Goal: Task Accomplishment & Management: Manage account settings

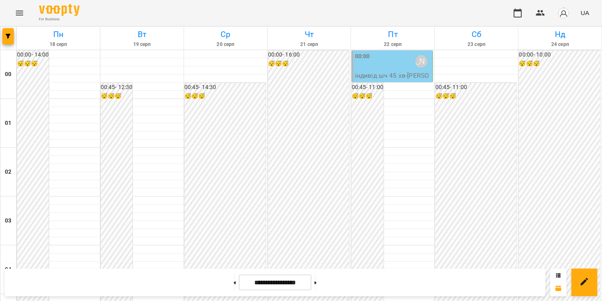
scroll to position [955, 0]
click at [19, 13] on icon "Menu" at bounding box center [19, 13] width 7 height 5
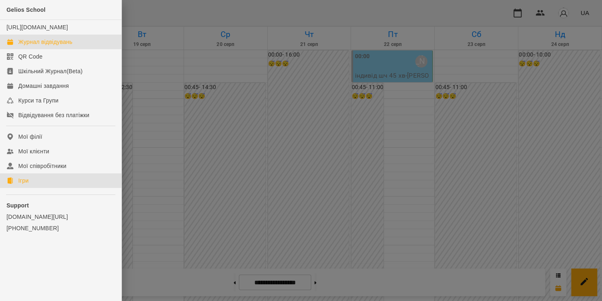
click at [52, 188] on link "Ігри" at bounding box center [60, 180] width 121 height 15
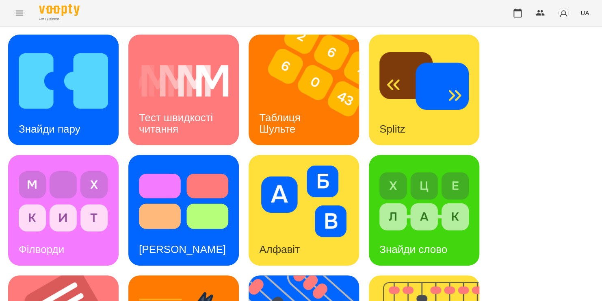
scroll to position [182, 0]
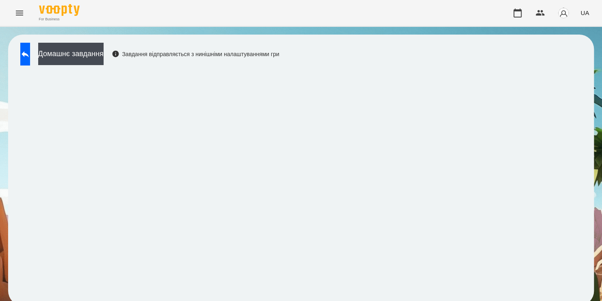
scroll to position [4, 0]
click at [30, 52] on icon at bounding box center [25, 54] width 10 height 10
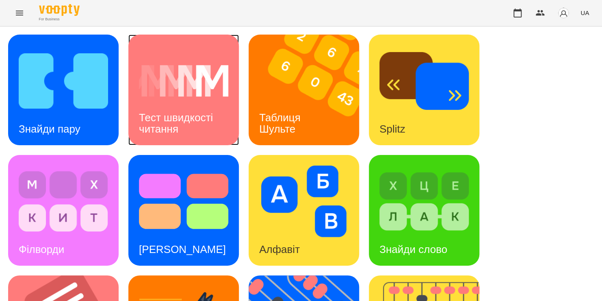
click at [176, 119] on h3 "Тест швидкості читання" at bounding box center [177, 122] width 77 height 23
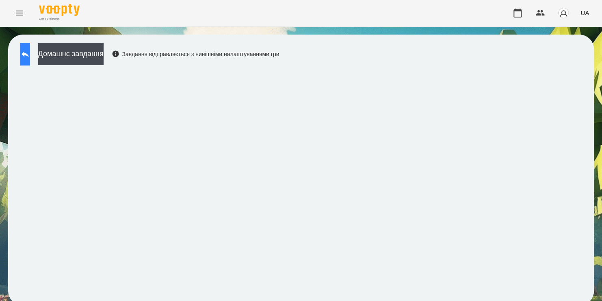
click at [30, 59] on button at bounding box center [25, 54] width 10 height 23
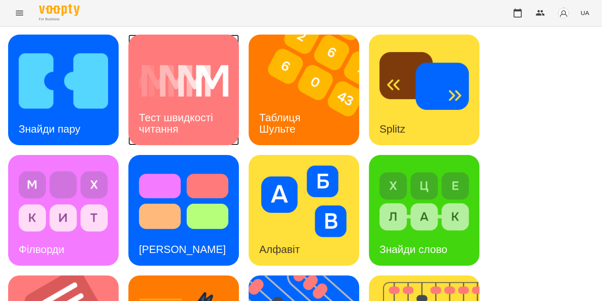
click at [153, 102] on div "Тест швидкості читання" at bounding box center [183, 123] width 110 height 43
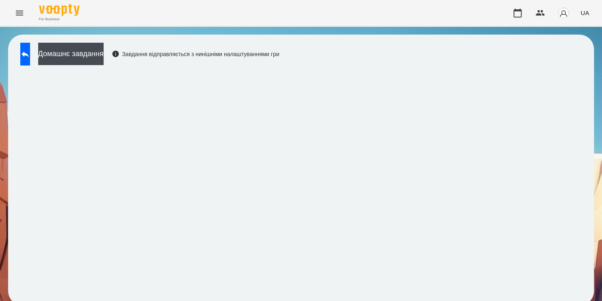
scroll to position [4, 0]
click at [30, 50] on button at bounding box center [25, 54] width 10 height 23
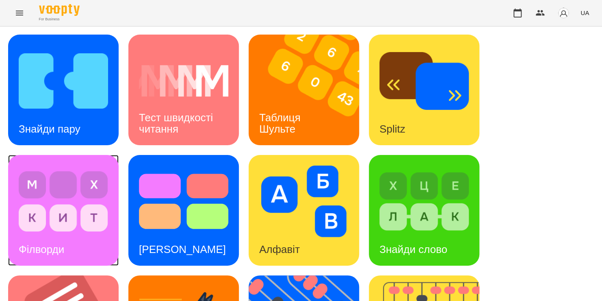
click at [58, 174] on img at bounding box center [63, 200] width 89 height 71
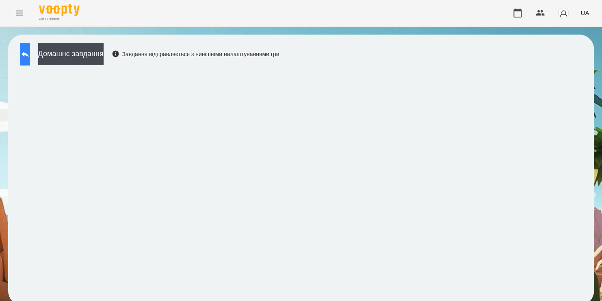
click at [29, 54] on icon at bounding box center [25, 54] width 10 height 10
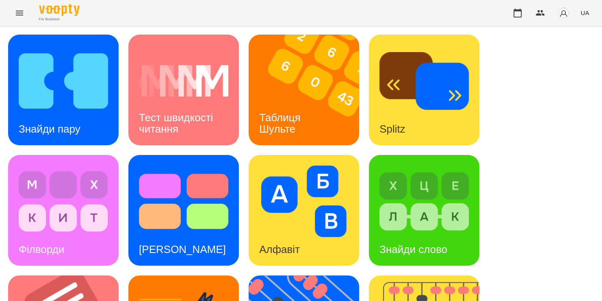
scroll to position [149, 0]
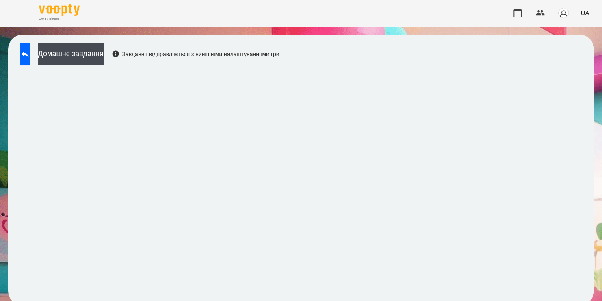
scroll to position [4, 0]
click at [29, 51] on icon at bounding box center [25, 54] width 7 height 6
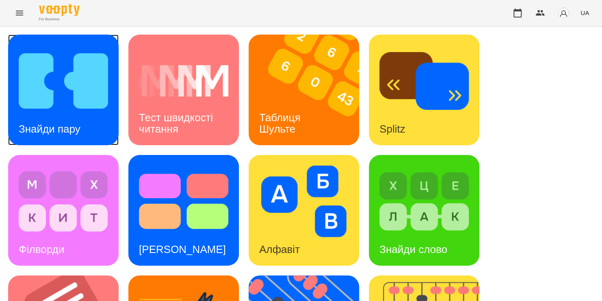
click at [56, 56] on img at bounding box center [63, 80] width 89 height 71
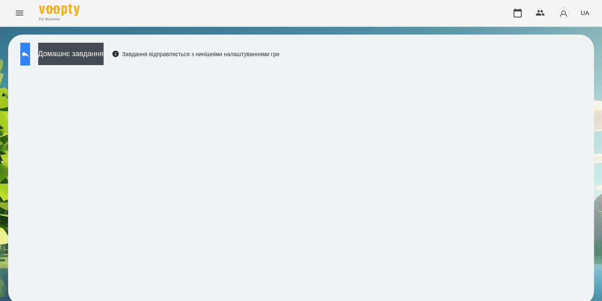
click at [30, 61] on button at bounding box center [25, 54] width 10 height 23
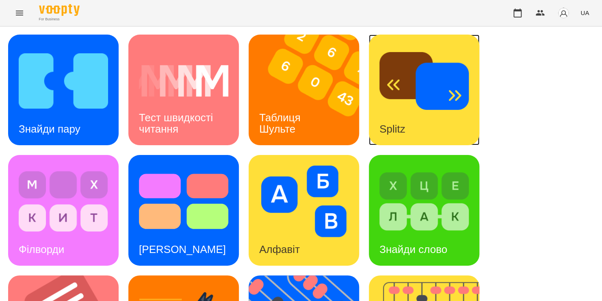
click at [427, 113] on img at bounding box center [423, 80] width 89 height 71
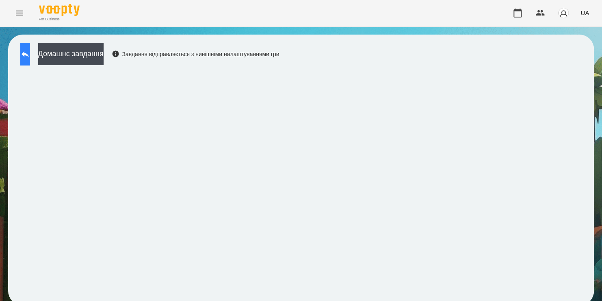
click at [29, 54] on icon at bounding box center [25, 54] width 7 height 6
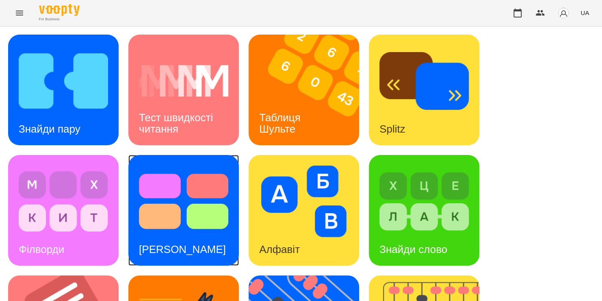
click at [182, 192] on img at bounding box center [183, 200] width 89 height 71
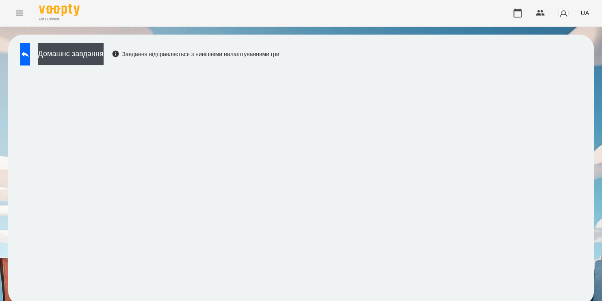
scroll to position [4, 0]
click at [23, 52] on button at bounding box center [25, 54] width 10 height 23
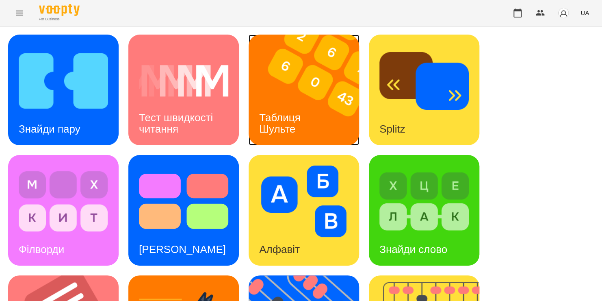
click at [298, 83] on img at bounding box center [309, 90] width 121 height 110
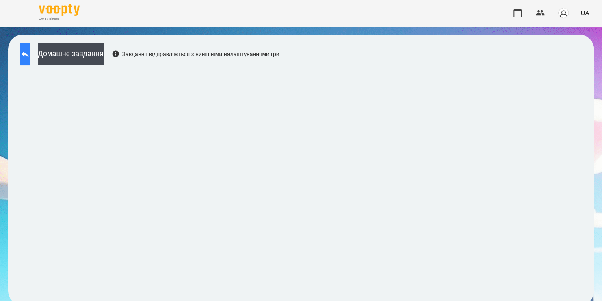
click at [30, 54] on button at bounding box center [25, 54] width 10 height 23
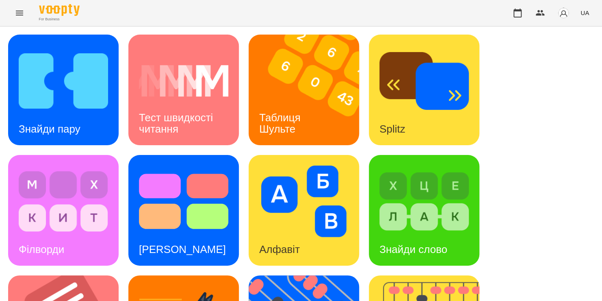
scroll to position [226, 0]
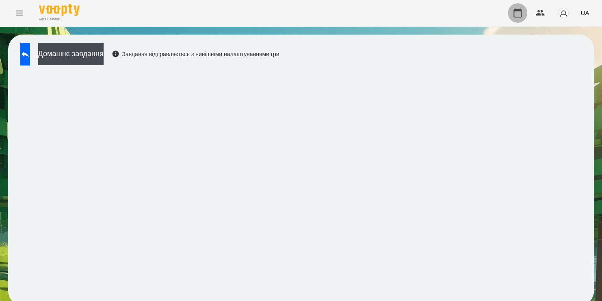
click at [509, 18] on button "button" at bounding box center [517, 12] width 19 height 19
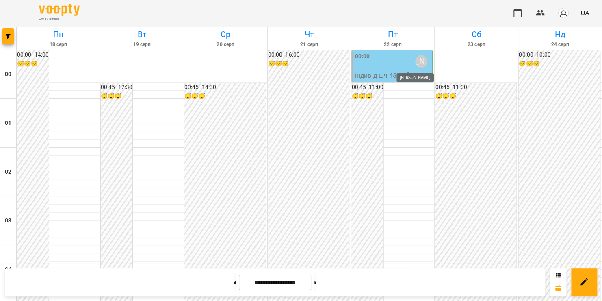
click at [417, 58] on div "[PERSON_NAME]" at bounding box center [421, 61] width 12 height 12
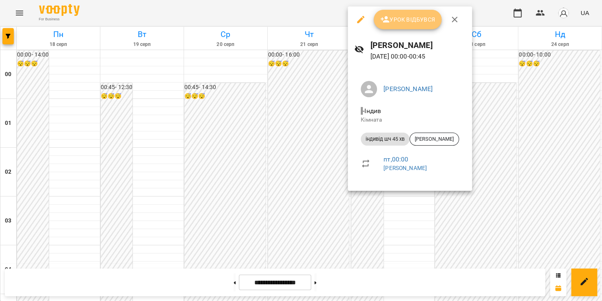
click at [401, 19] on span "Урок відбувся" at bounding box center [407, 20] width 55 height 10
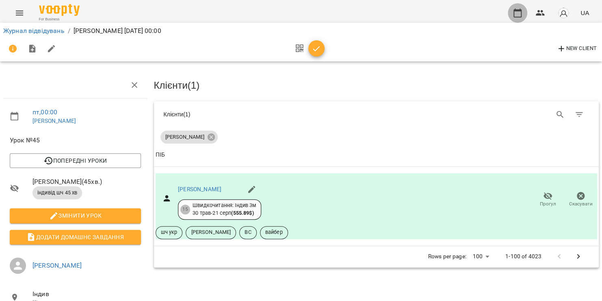
click at [514, 13] on icon "button" at bounding box center [517, 13] width 8 height 9
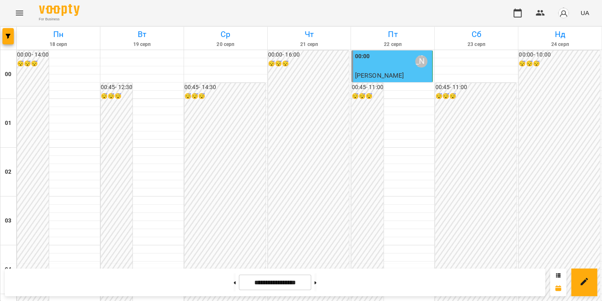
scroll to position [799, 0]
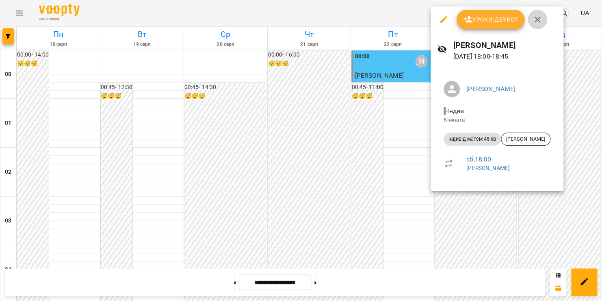
click at [538, 18] on icon "button" at bounding box center [537, 20] width 6 height 6
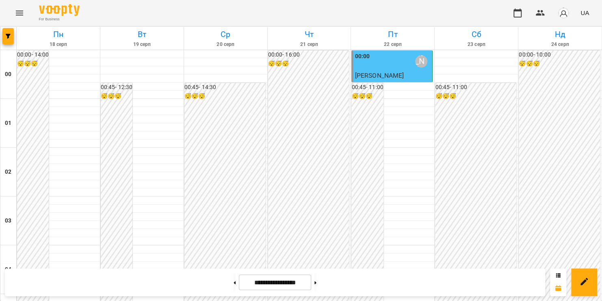
scroll to position [627, 0]
